Goal: Transaction & Acquisition: Purchase product/service

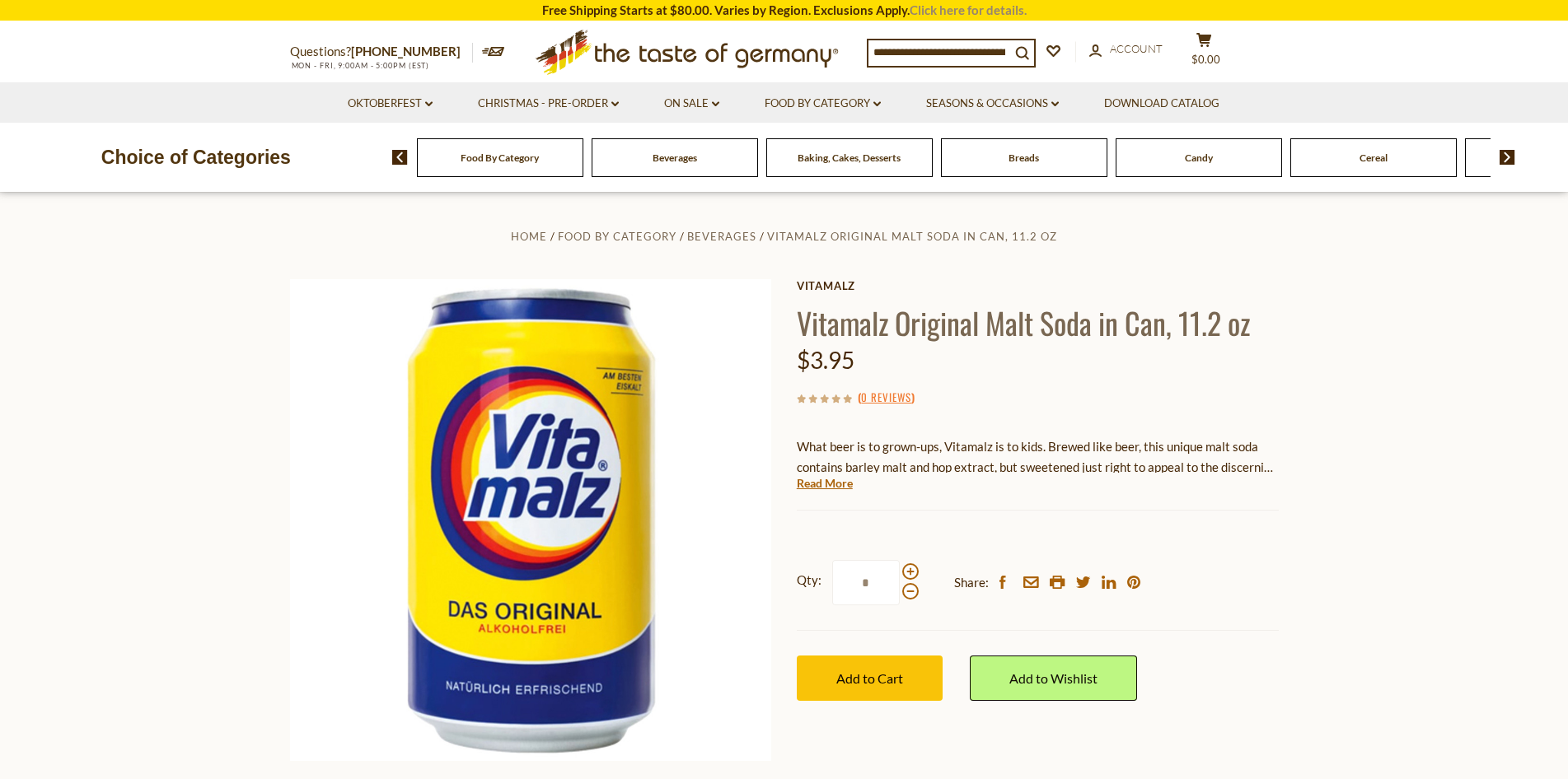
click at [945, 9] on link "Click here for details." at bounding box center [968, 9] width 117 height 15
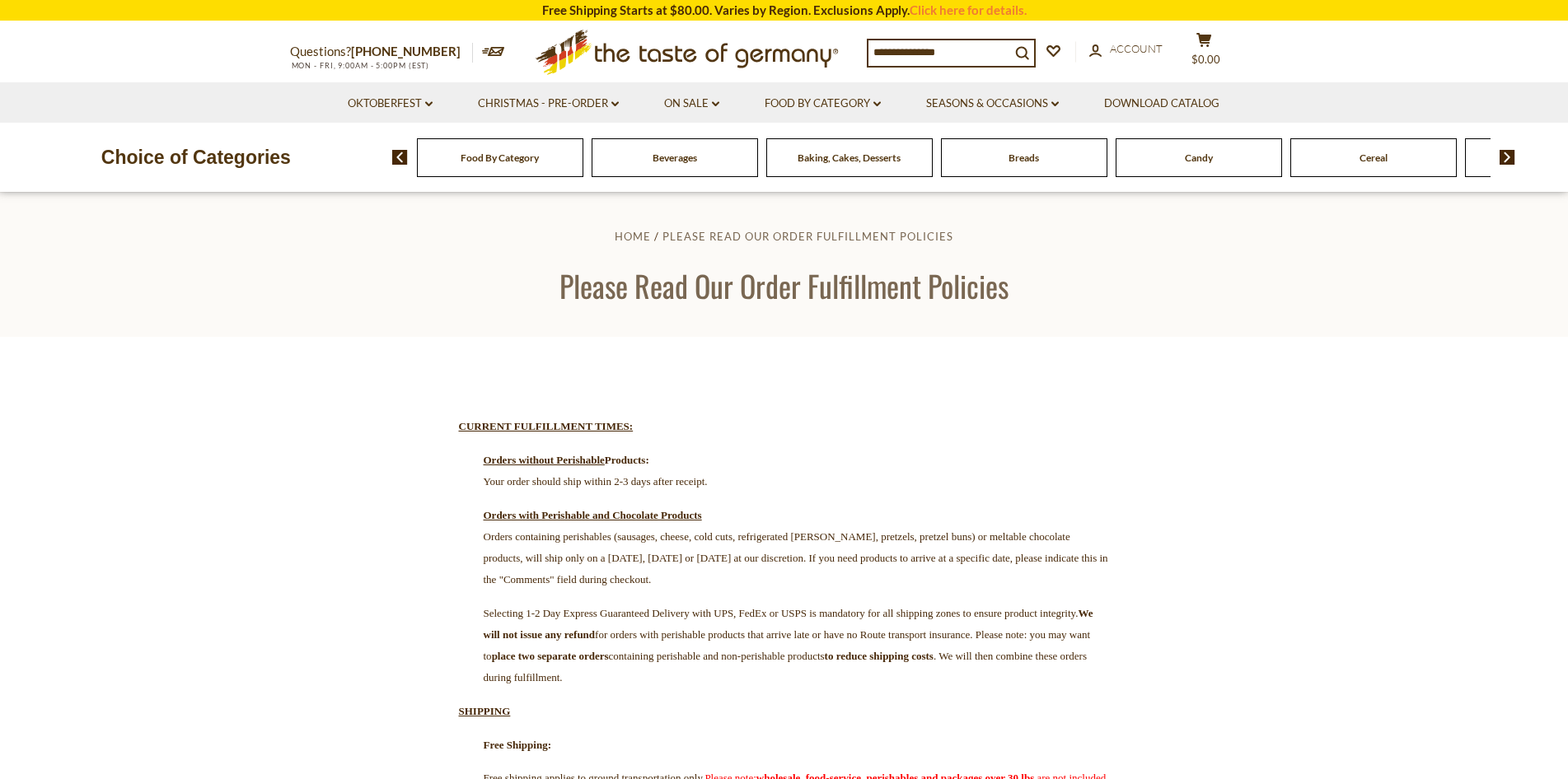
click at [619, 55] on icon ".st0{fill:#EDD300;} .st1{fill:#D33E21;}" at bounding box center [687, 53] width 308 height 60
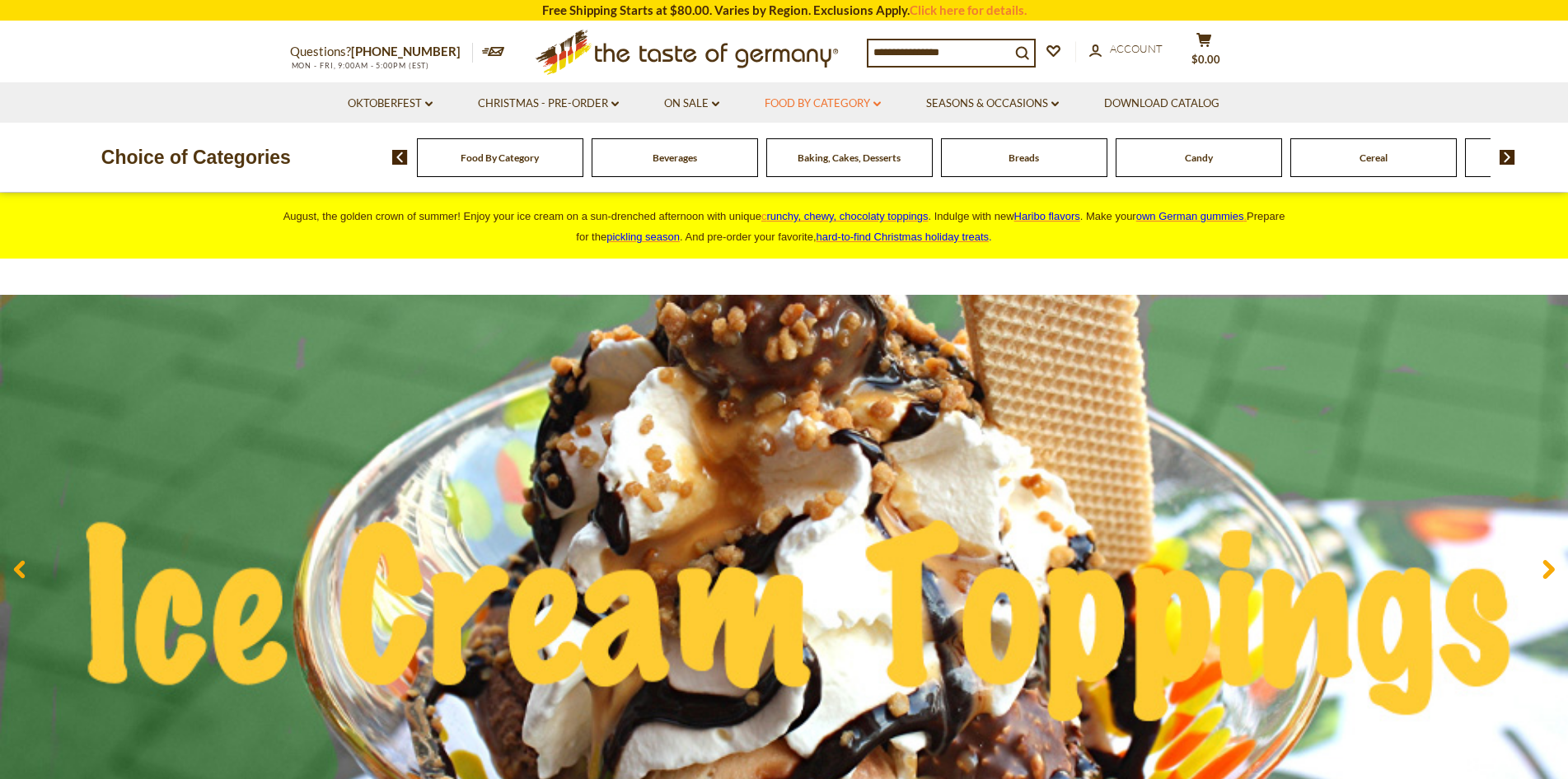
click at [844, 100] on link "Food By Category dropdown_arrow" at bounding box center [822, 104] width 116 height 18
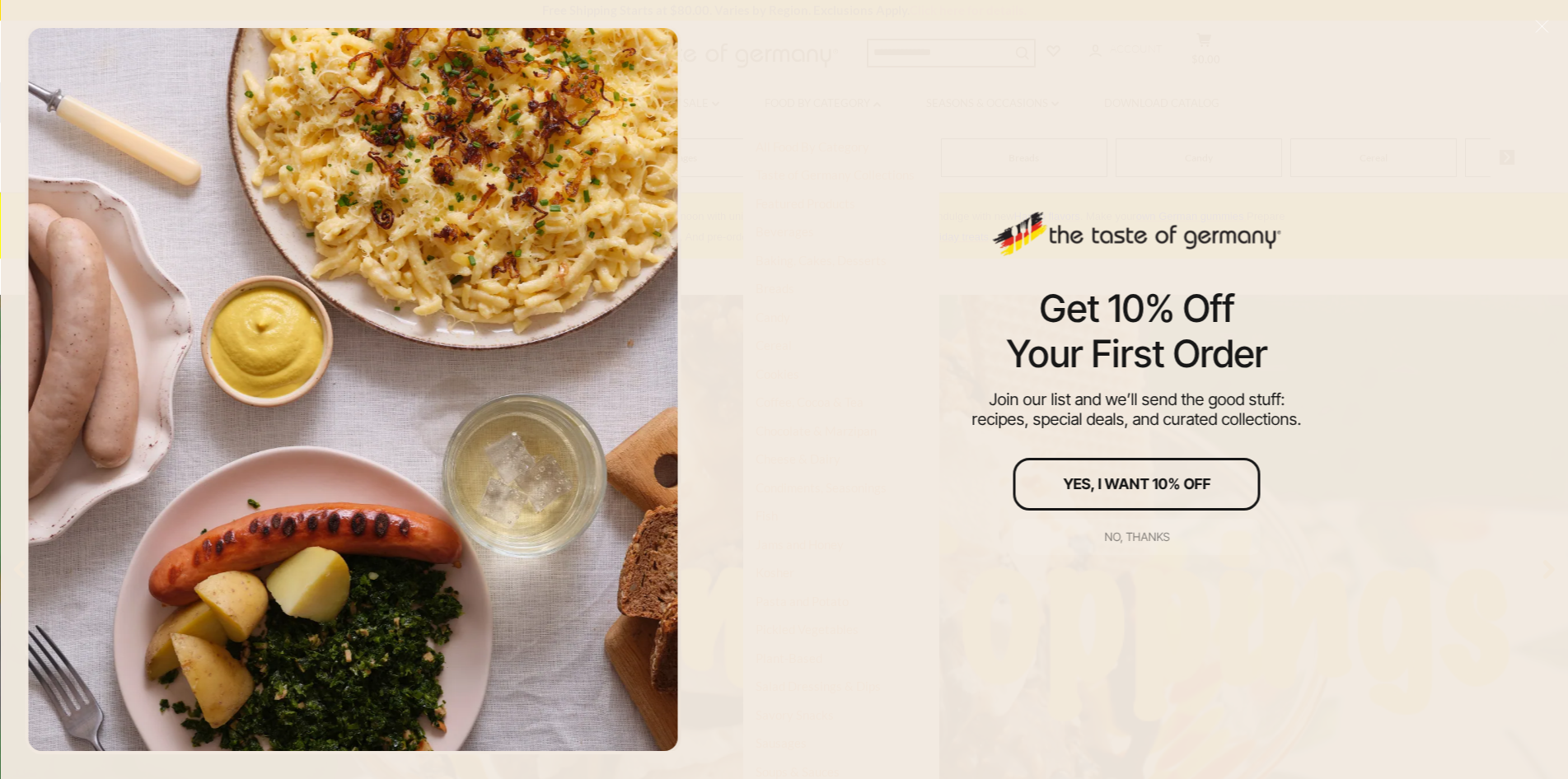
click at [1162, 540] on div "No, thanks" at bounding box center [1137, 537] width 65 height 11
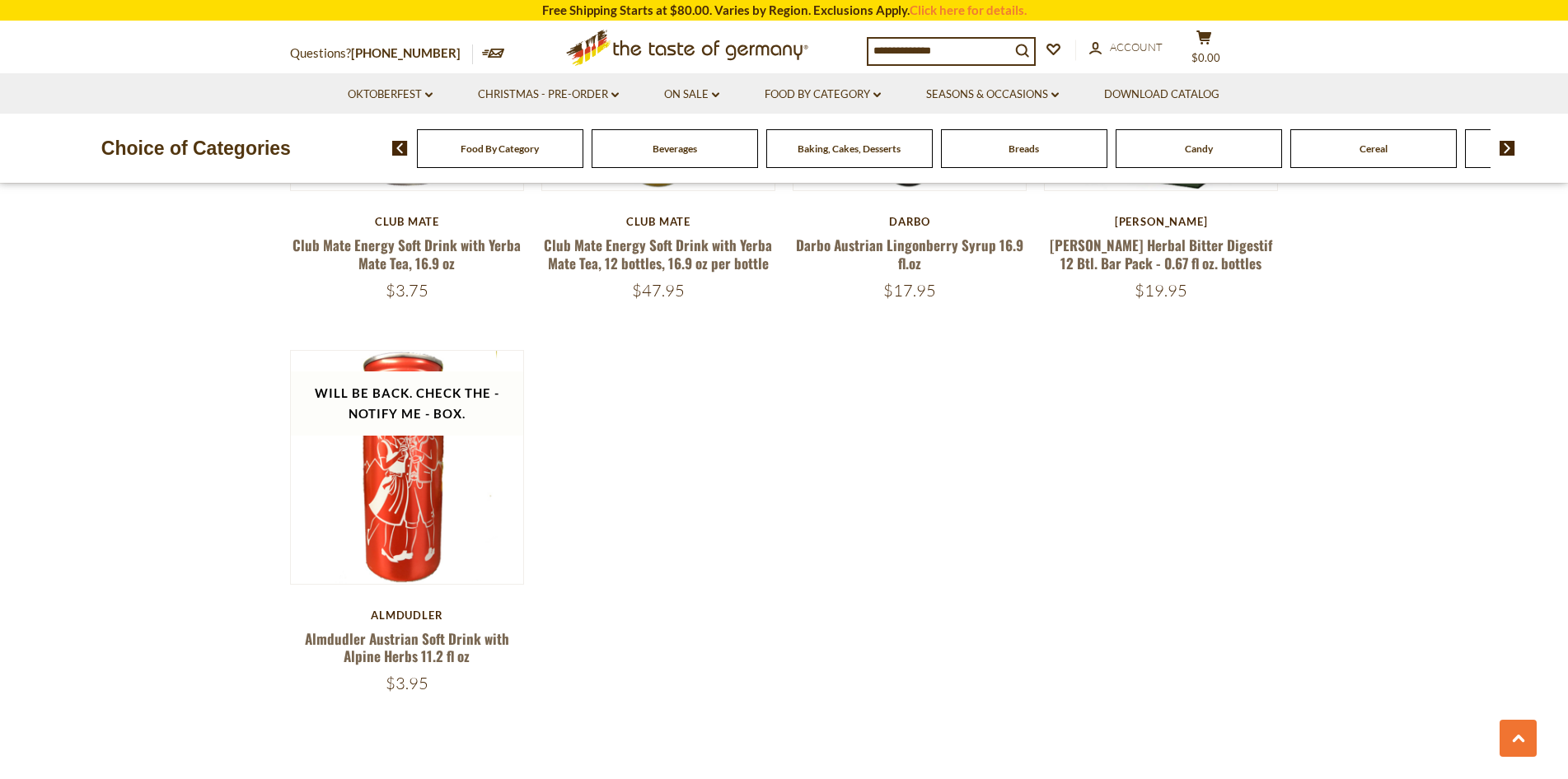
scroll to position [3213, 0]
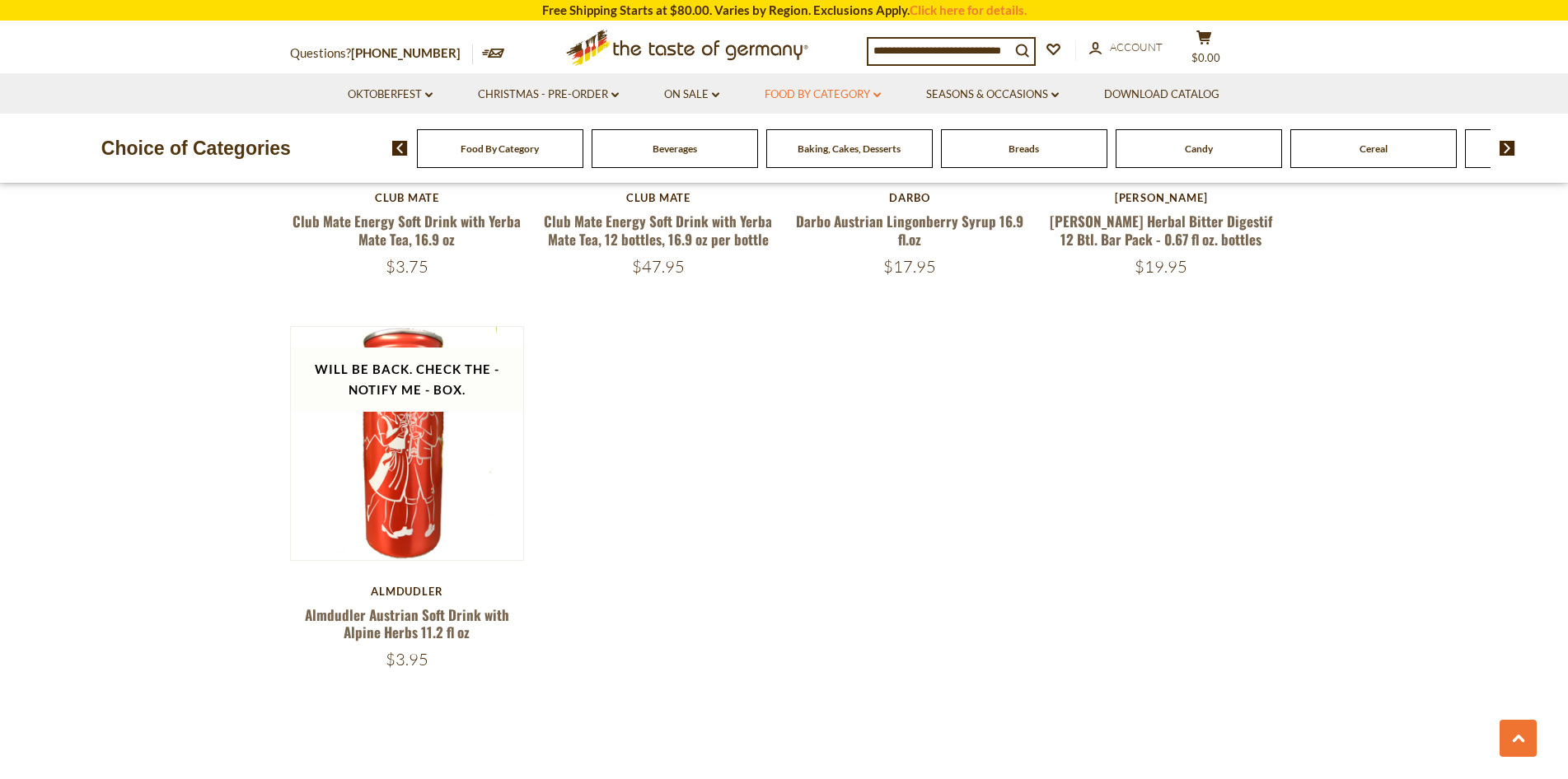
click at [860, 93] on link "Food By Category dropdown_arrow" at bounding box center [822, 94] width 116 height 18
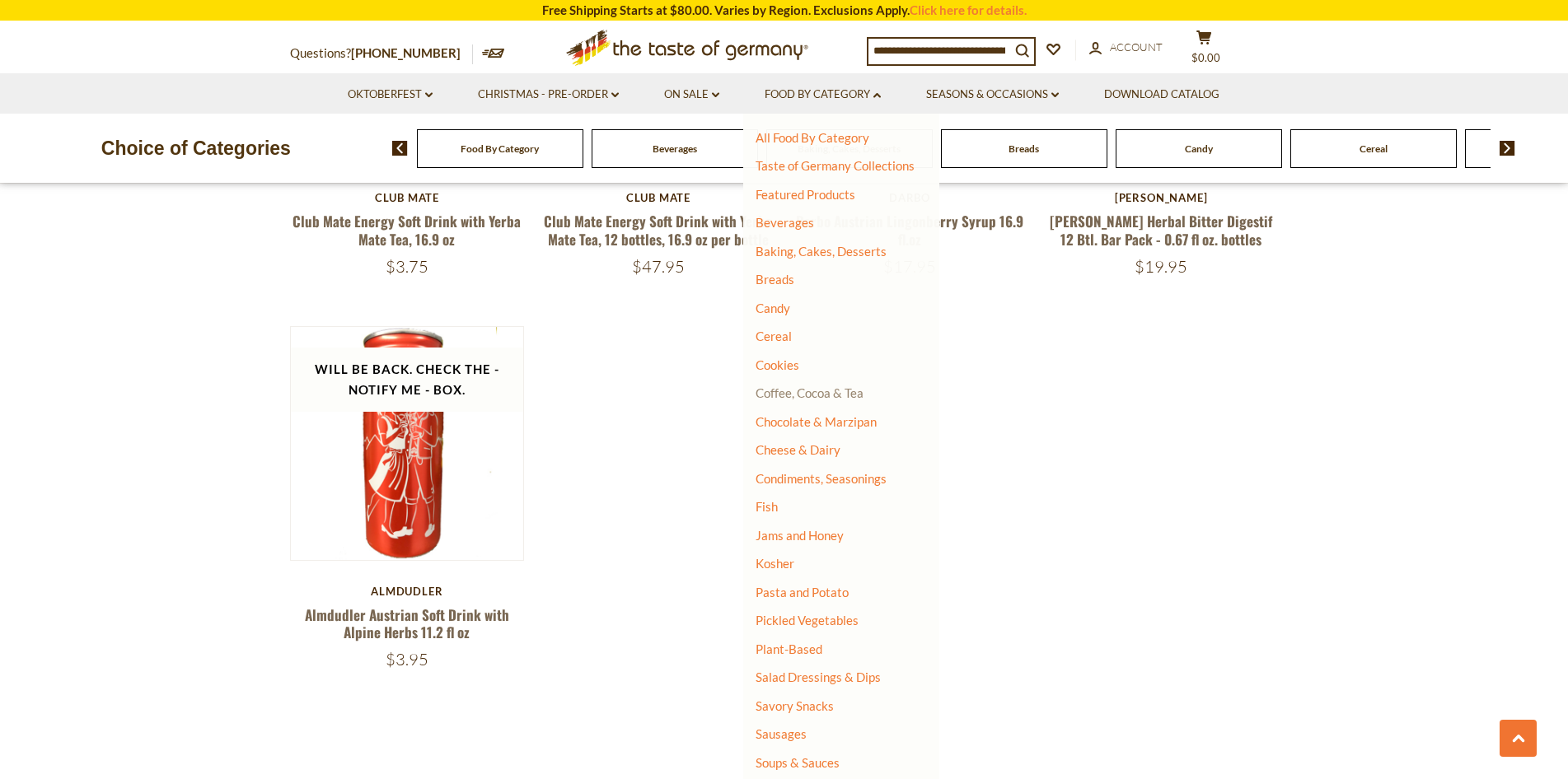
click at [792, 393] on link "Coffee, Cocoa & Tea" at bounding box center [809, 393] width 108 height 15
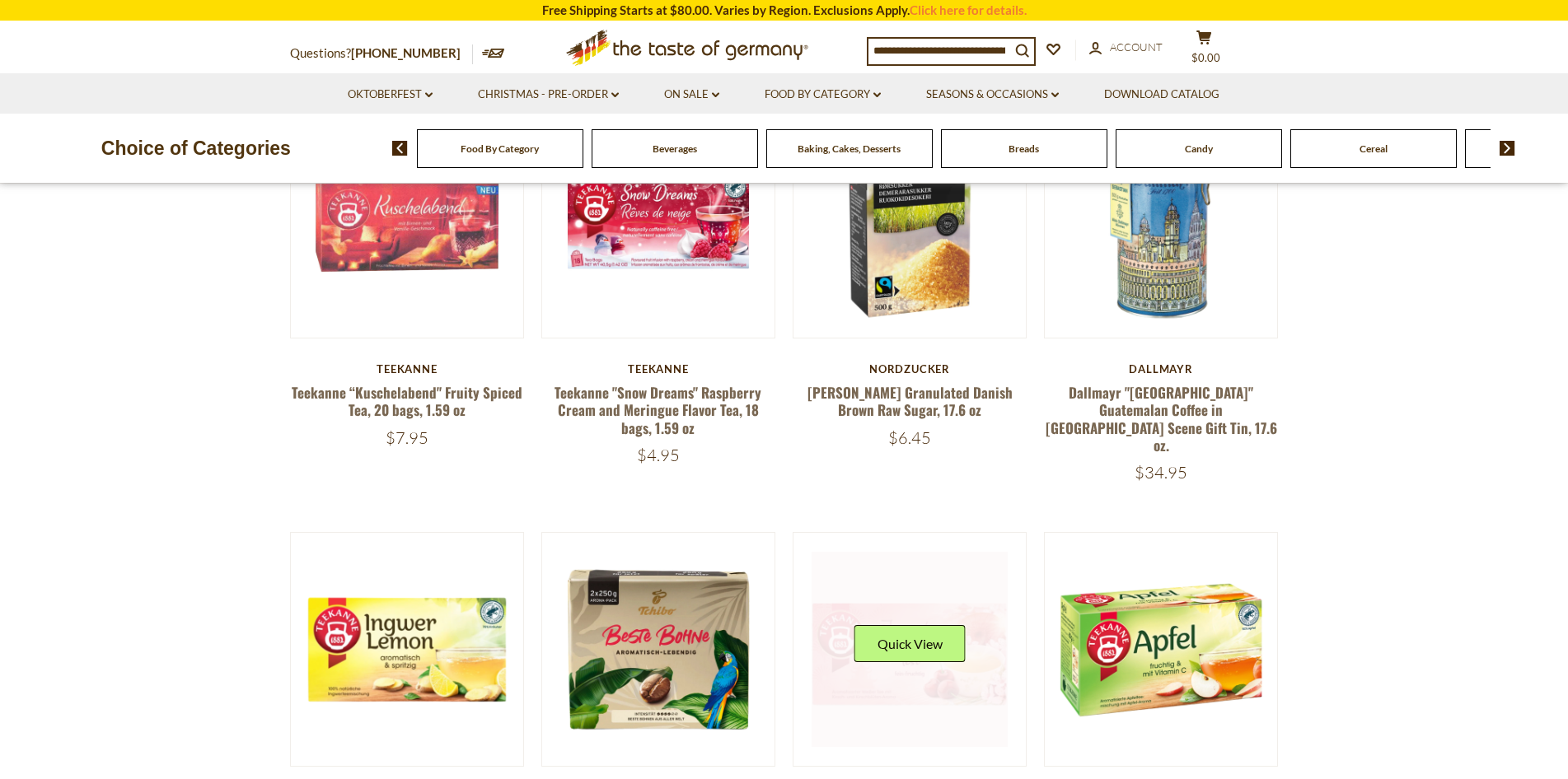
scroll to position [330, 0]
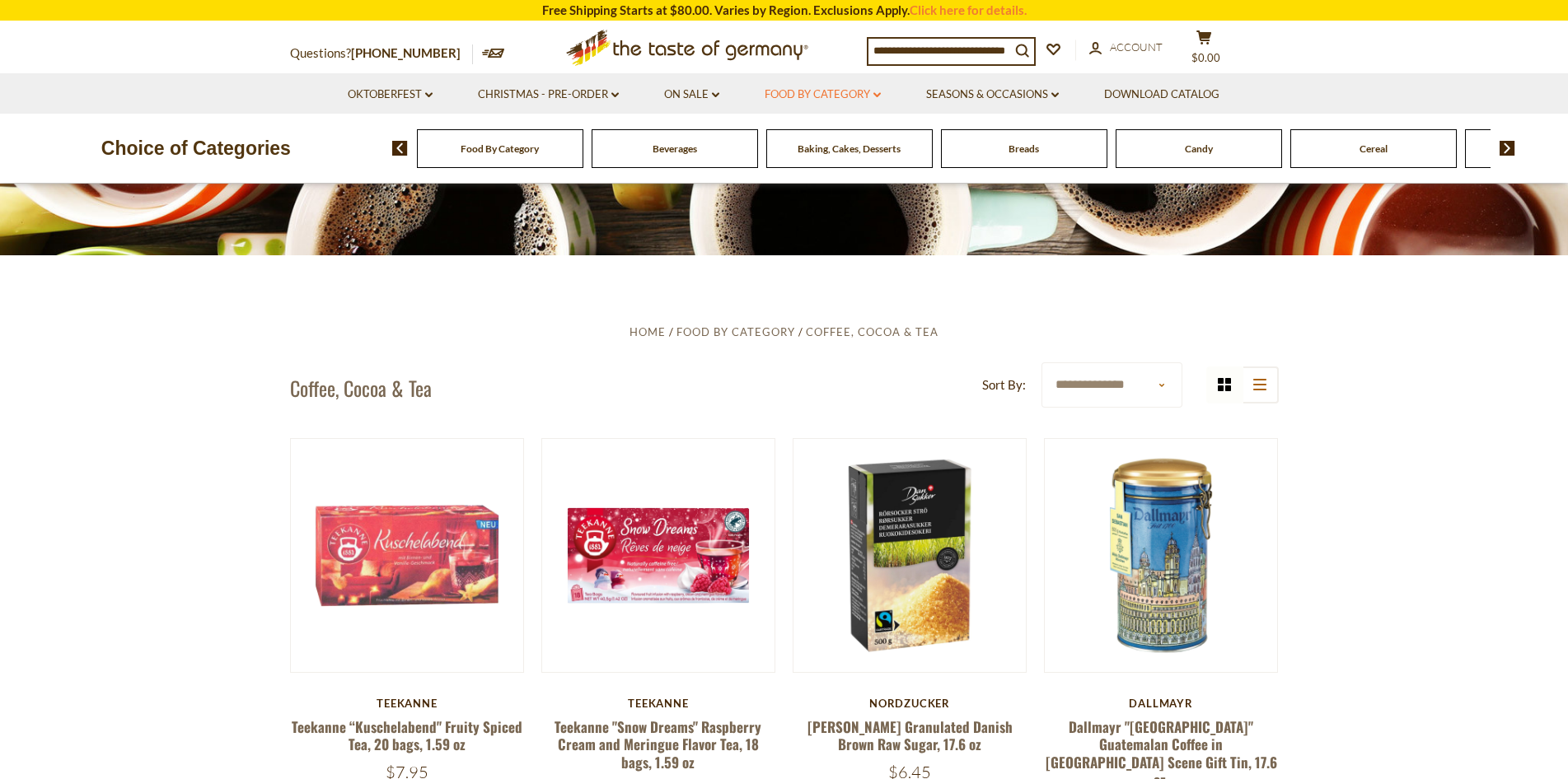
click at [867, 92] on link "Food By Category dropdown_arrow" at bounding box center [822, 94] width 116 height 18
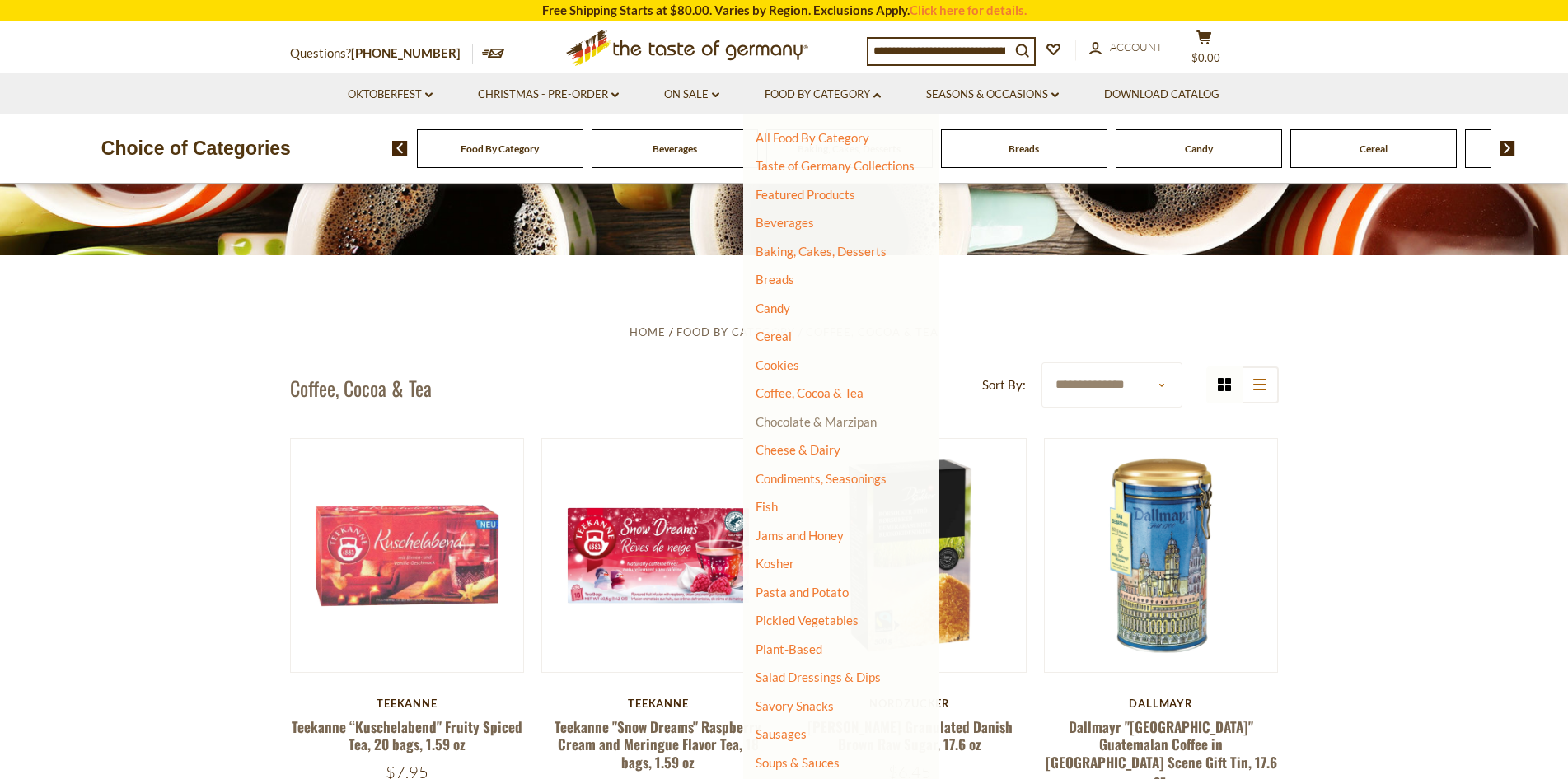
click at [822, 428] on link "Chocolate & Marzipan" at bounding box center [816, 421] width 121 height 15
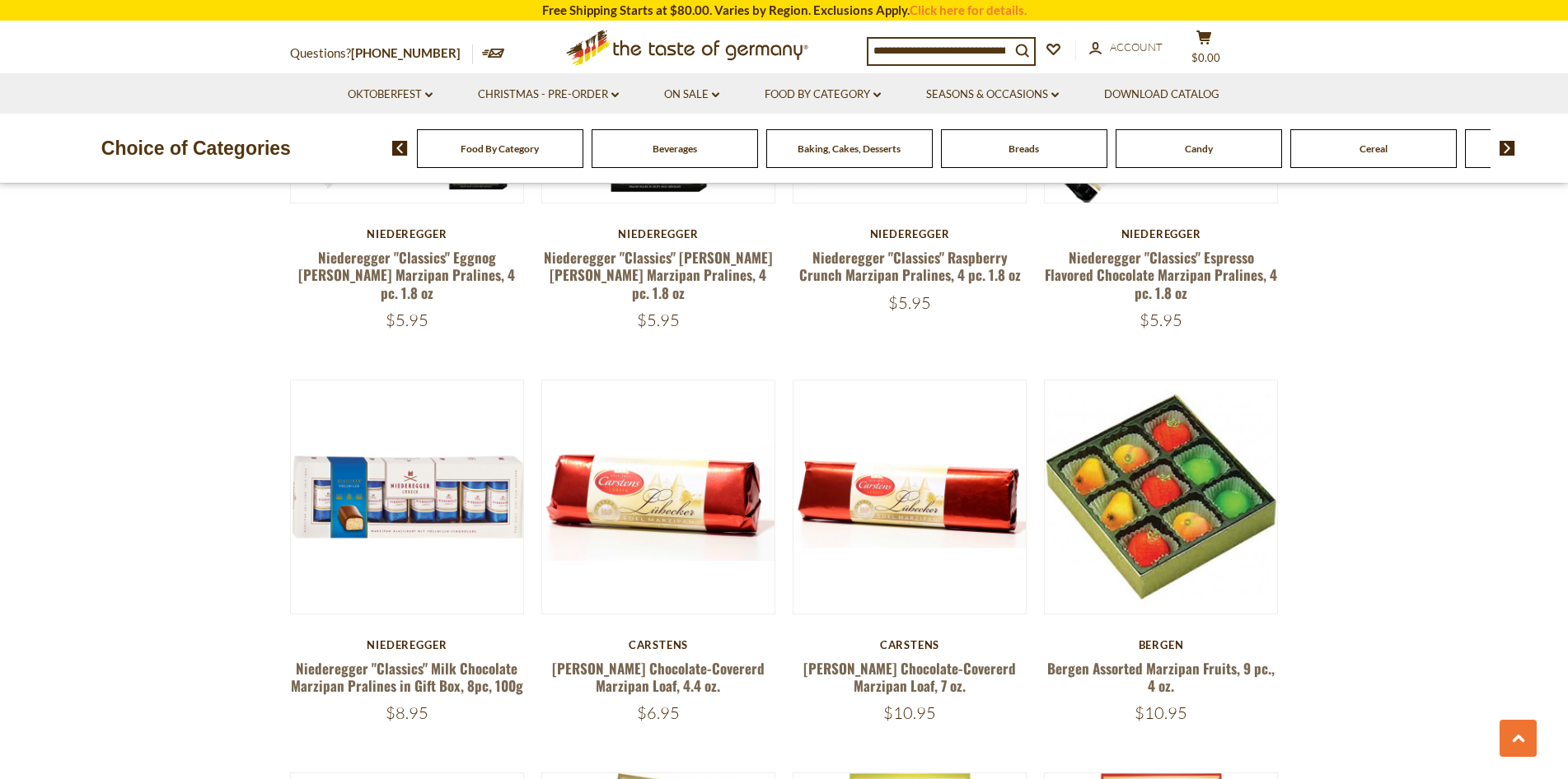
scroll to position [3543, 0]
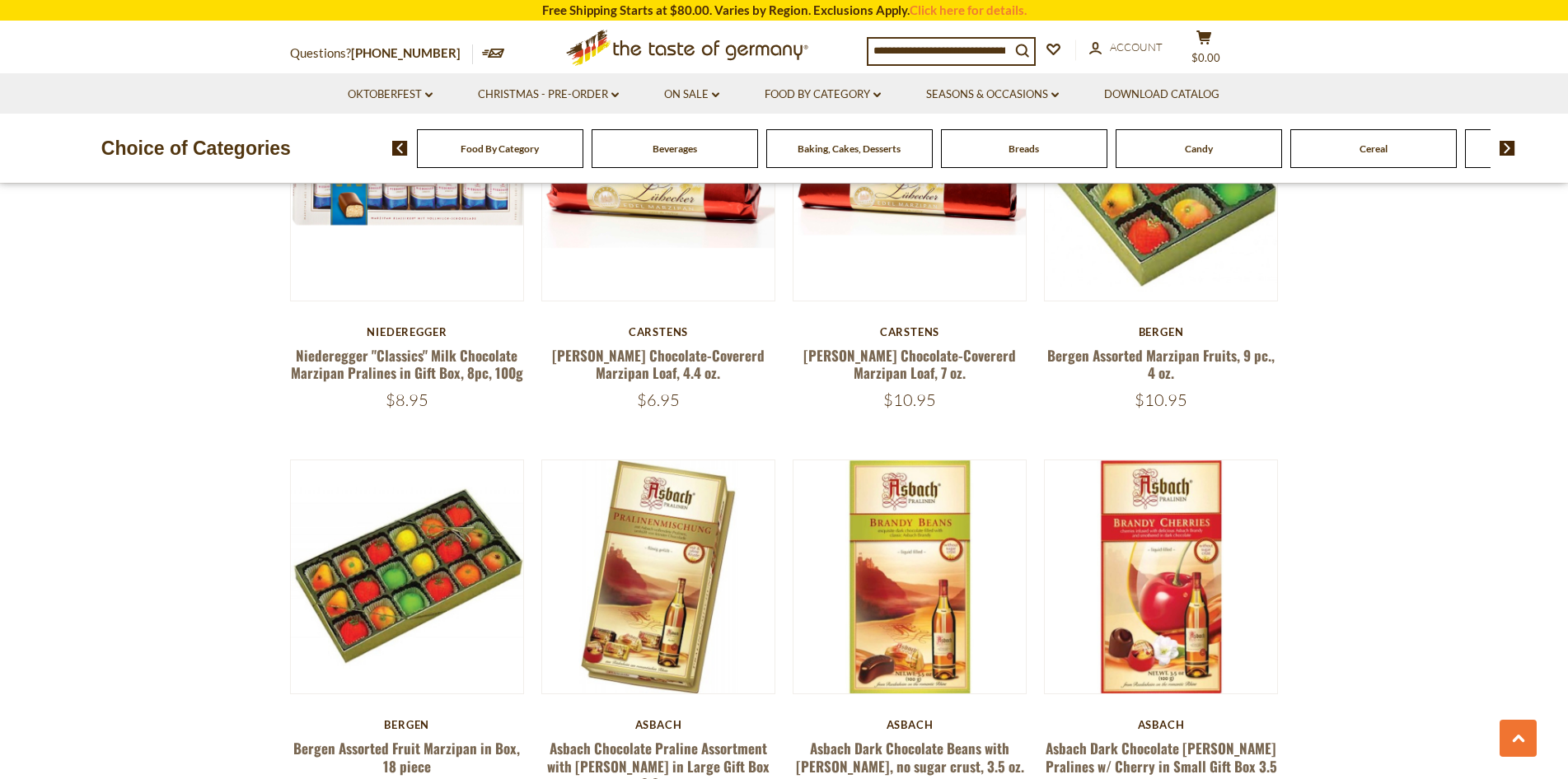
click at [978, 53] on input at bounding box center [940, 50] width 142 height 23
type input "******"
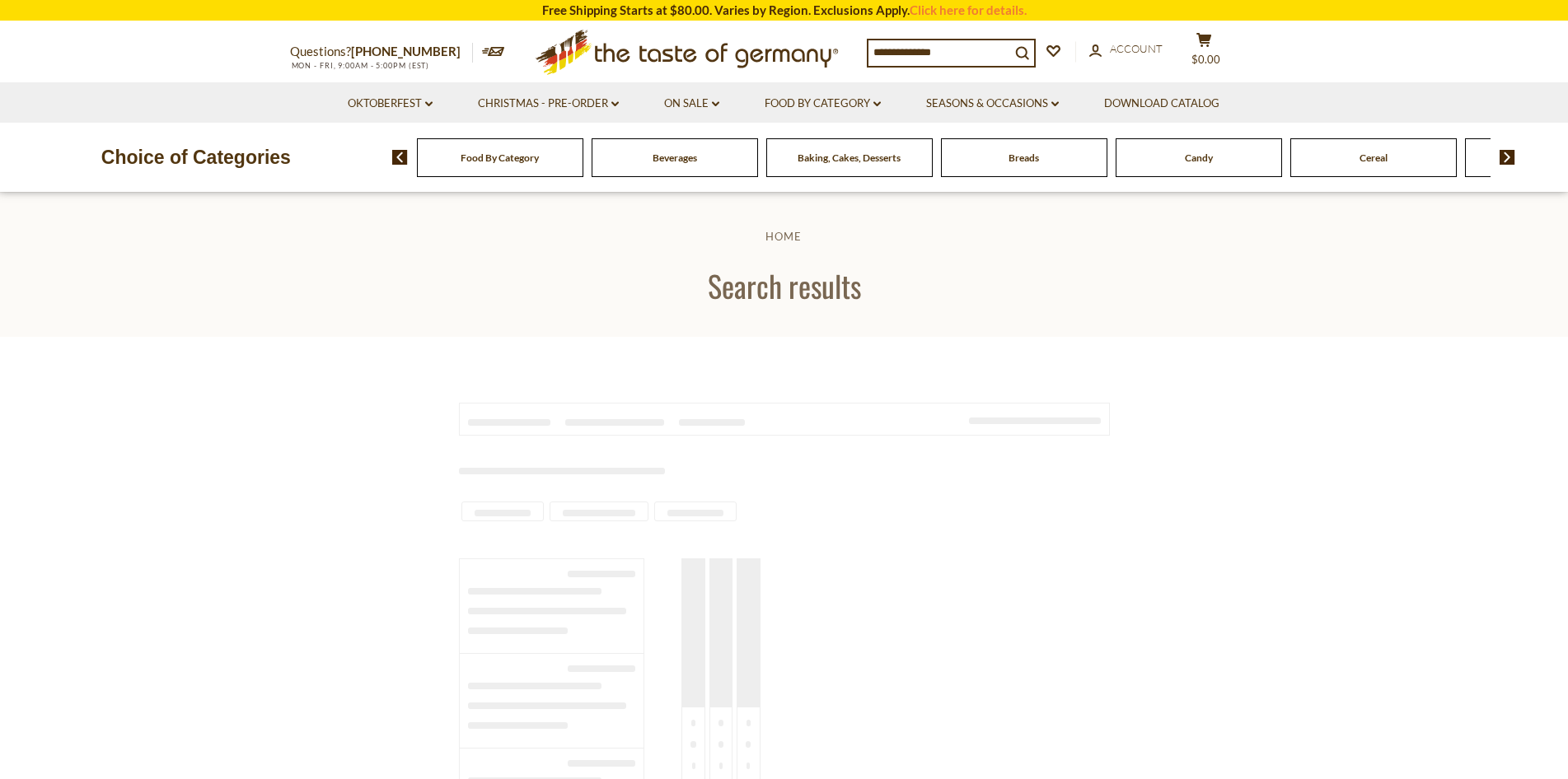
type input "******"
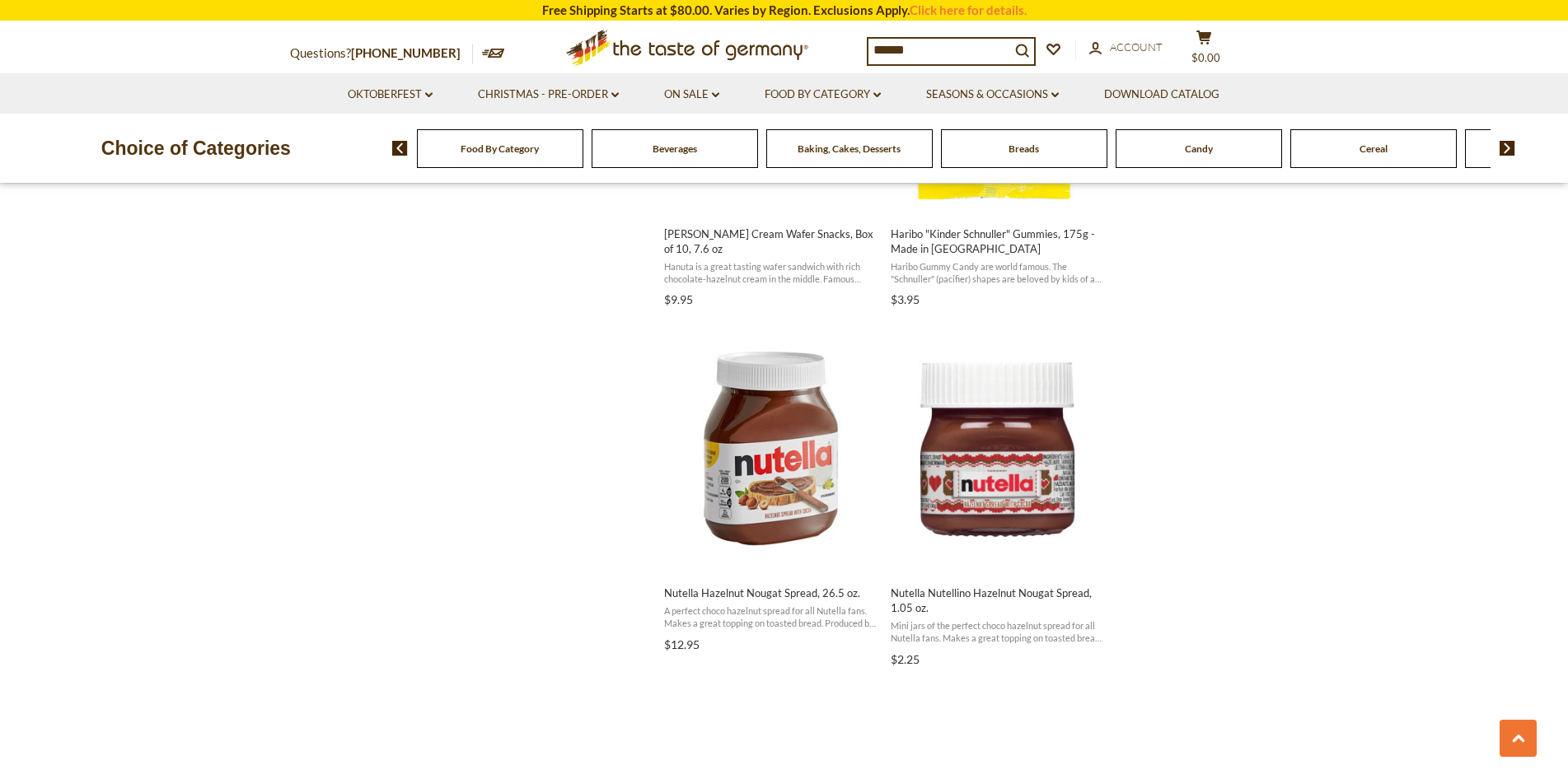
scroll to position [1977, 0]
